Goal: Obtain resource: Obtain resource

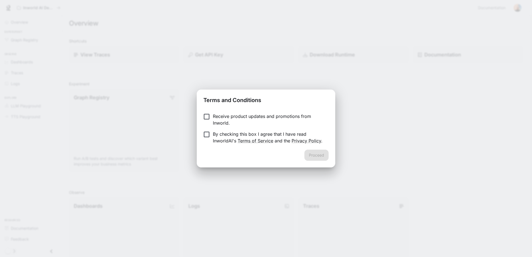
click at [248, 135] on p "By checking this box I agree that I have read InworldAI's Terms of Service and …" at bounding box center [268, 137] width 111 height 13
click at [316, 157] on button "Proceed" at bounding box center [316, 155] width 24 height 11
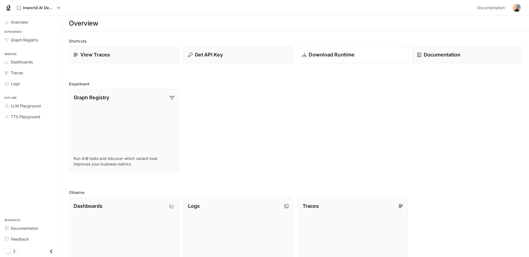
click at [330, 55] on p "Download Runtime" at bounding box center [332, 55] width 46 height 8
click at [221, 54] on p "Get API Key" at bounding box center [208, 55] width 28 height 8
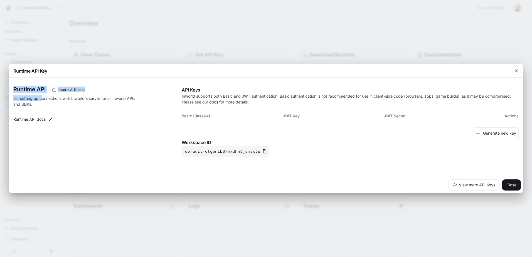
drag, startPoint x: 14, startPoint y: 88, endPoint x: 41, endPoint y: 100, distance: 29.1
click at [41, 100] on div "Runtime API Inworld AI Demos For setting up connections with Inworld's server f…" at bounding box center [97, 121] width 168 height 70
drag, startPoint x: 41, startPoint y: 100, endPoint x: 41, endPoint y: 103, distance: 3.3
click at [41, 103] on p "For setting up connections with Inworld's server for all Inworld APIs and SDKs." at bounding box center [74, 101] width 123 height 12
drag, startPoint x: 182, startPoint y: 141, endPoint x: 222, endPoint y: 141, distance: 40.6
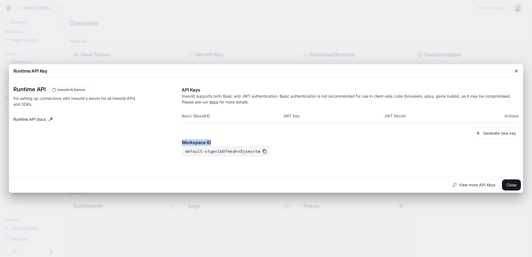
click at [222, 141] on p "Workspace ID" at bounding box center [350, 142] width 337 height 7
click at [514, 184] on button "Close" at bounding box center [511, 184] width 19 height 11
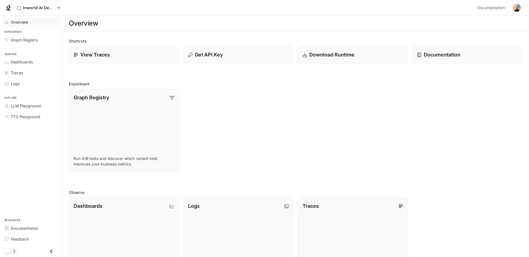
click at [23, 21] on span "Overview" at bounding box center [19, 22] width 17 height 6
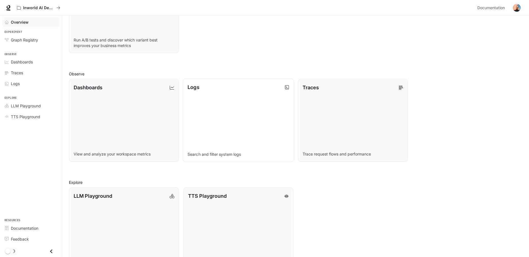
scroll to position [138, 0]
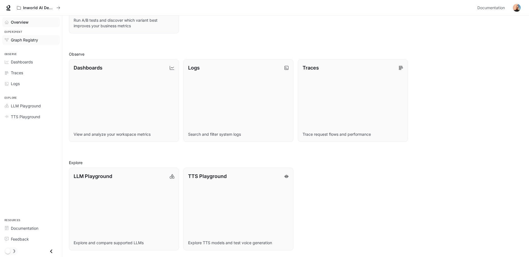
click at [29, 39] on span "Graph Registry" at bounding box center [24, 40] width 27 height 6
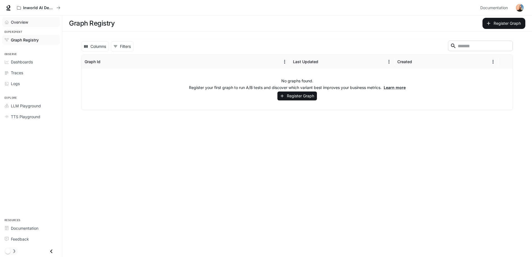
click at [23, 20] on span "Overview" at bounding box center [19, 22] width 17 height 6
